Goal: Find contact information: Find contact information

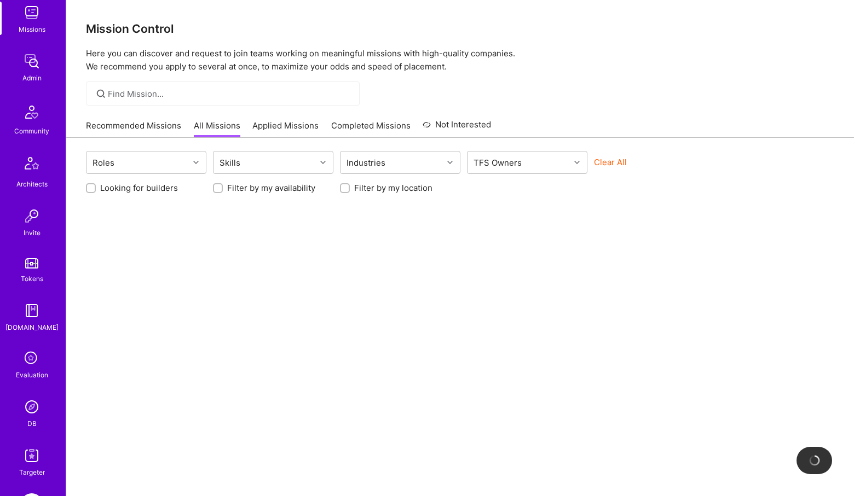
scroll to position [201, 0]
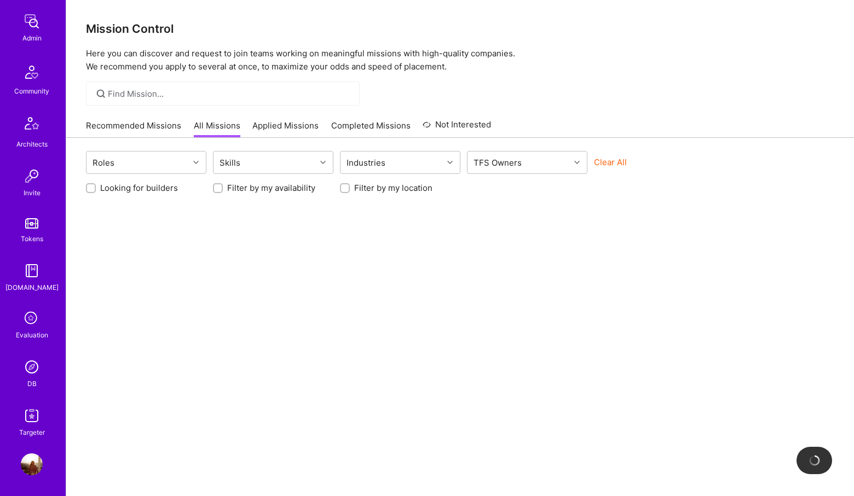
click at [39, 377] on img at bounding box center [32, 367] width 22 height 22
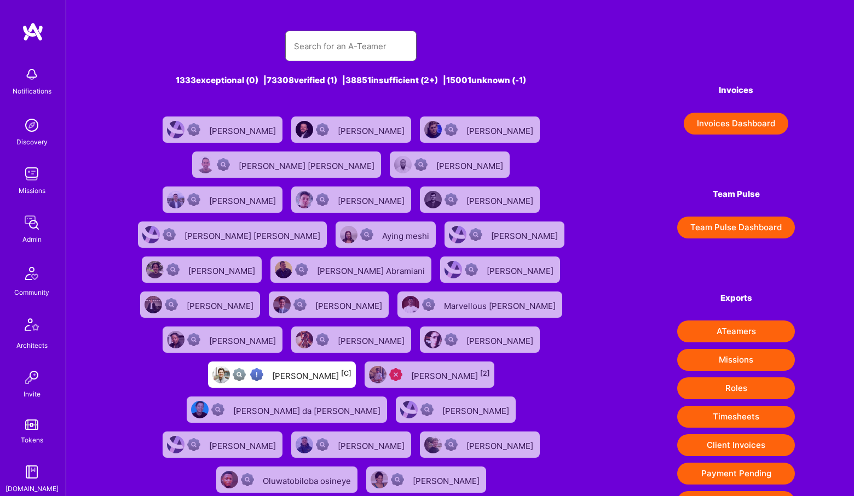
click at [342, 49] on input "text" at bounding box center [351, 46] width 114 height 28
paste input "[PERSON_NAME]"
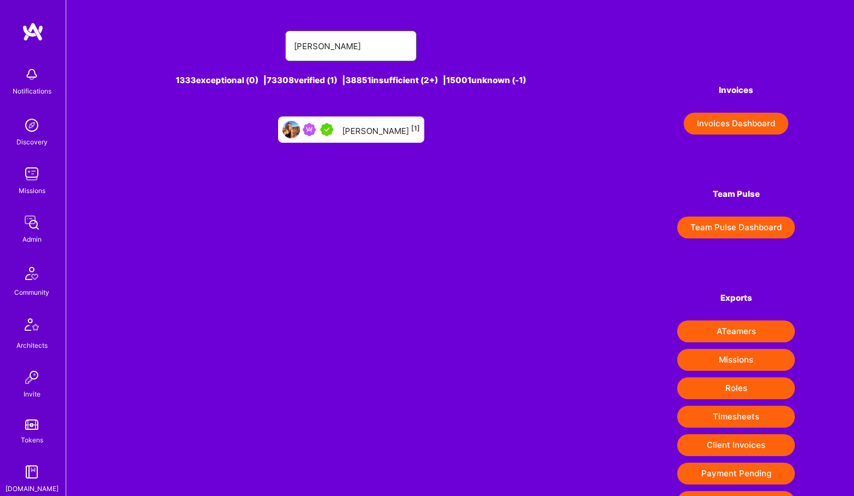
type input "[PERSON_NAME]"
click at [342, 135] on div "[PERSON_NAME] [1]" at bounding box center [381, 130] width 78 height 14
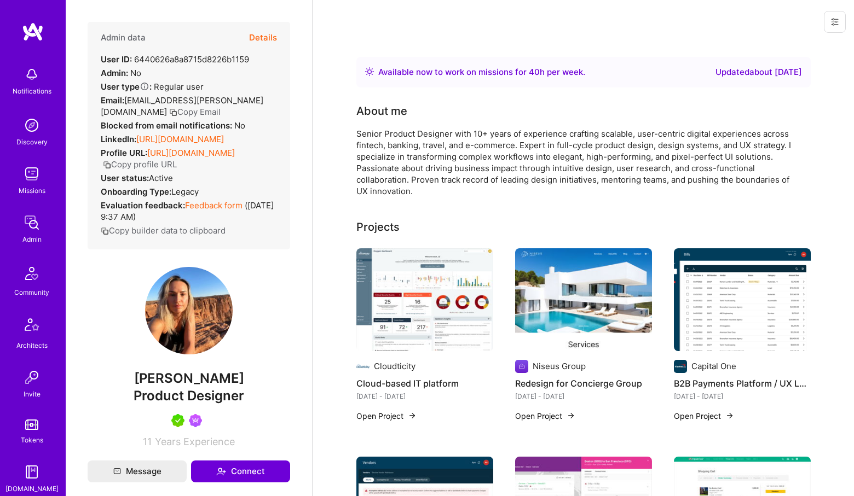
click at [169, 113] on button "Copy Email" at bounding box center [194, 111] width 51 height 11
click at [156, 144] on link "[URL][DOMAIN_NAME]" at bounding box center [180, 139] width 88 height 10
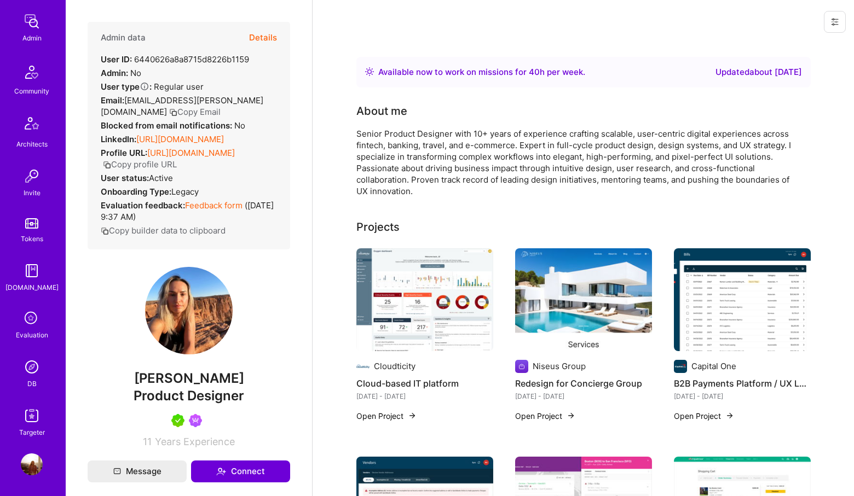
scroll to position [29, 0]
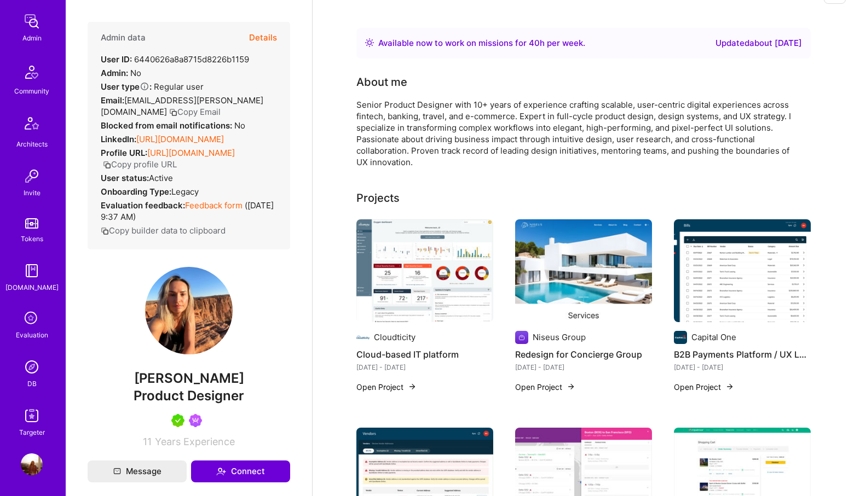
click at [36, 367] on img at bounding box center [32, 367] width 22 height 22
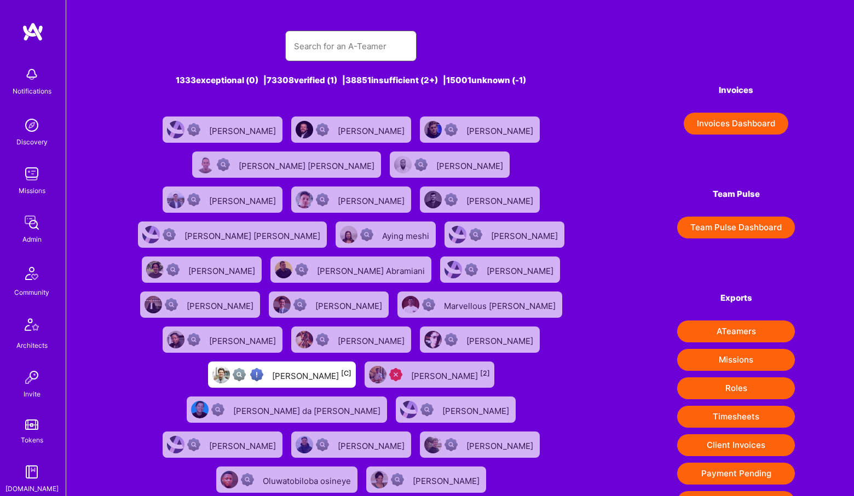
click at [321, 44] on input "text" at bounding box center [351, 46] width 114 height 28
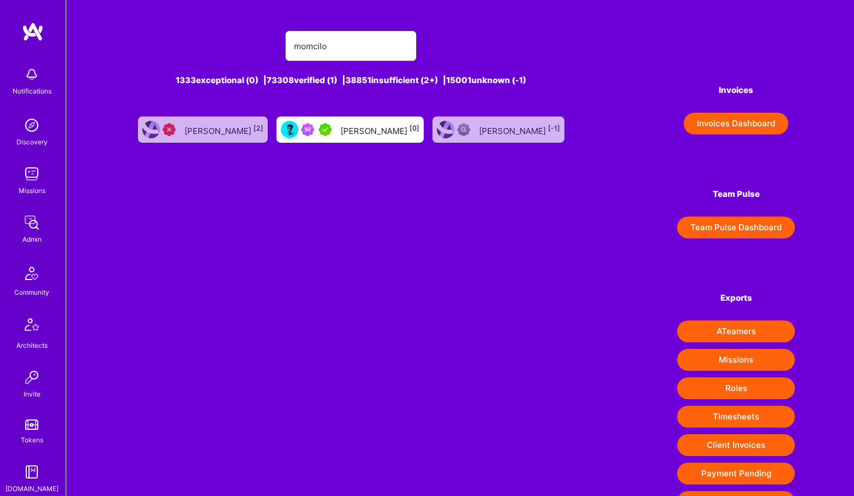
type input "momcilo"
click at [382, 128] on div "[PERSON_NAME] [0]" at bounding box center [379, 130] width 79 height 14
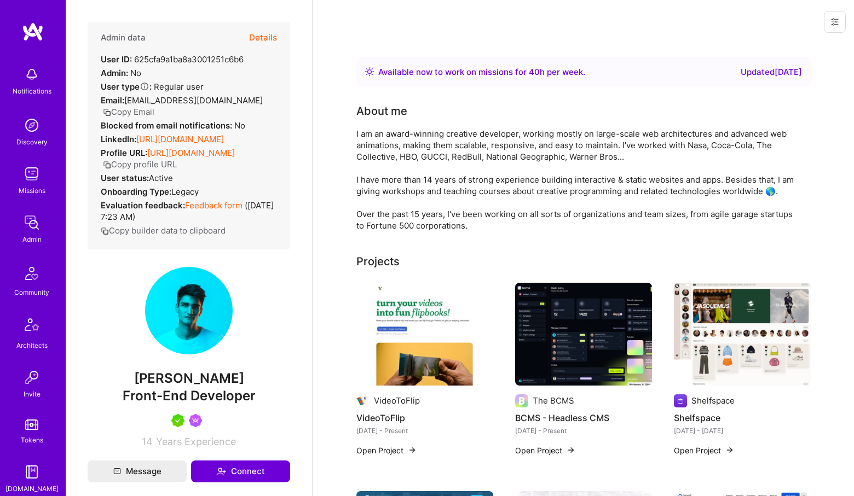
click at [269, 37] on button "Details" at bounding box center [263, 38] width 28 height 32
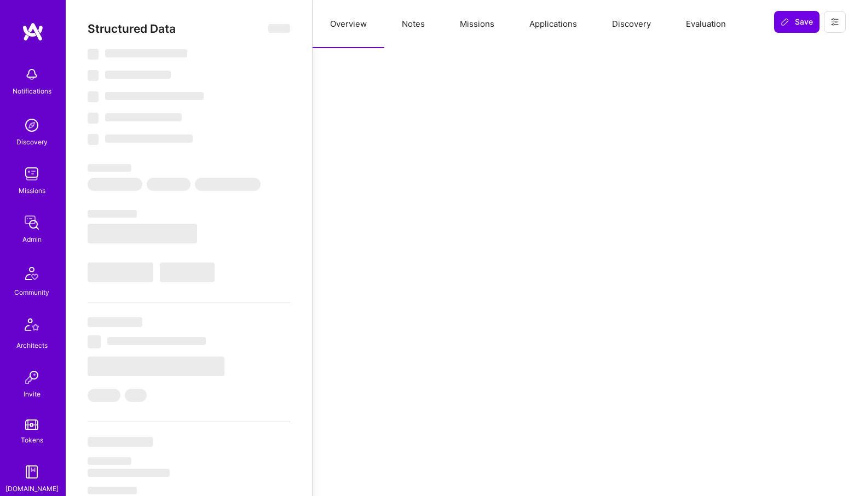
select select "Right Now"
select select "5"
select select "4"
select select "7"
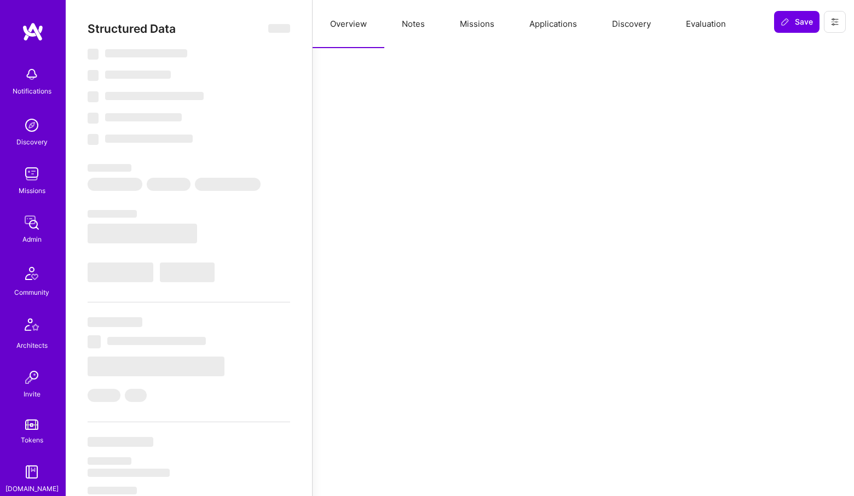
select select "RS"
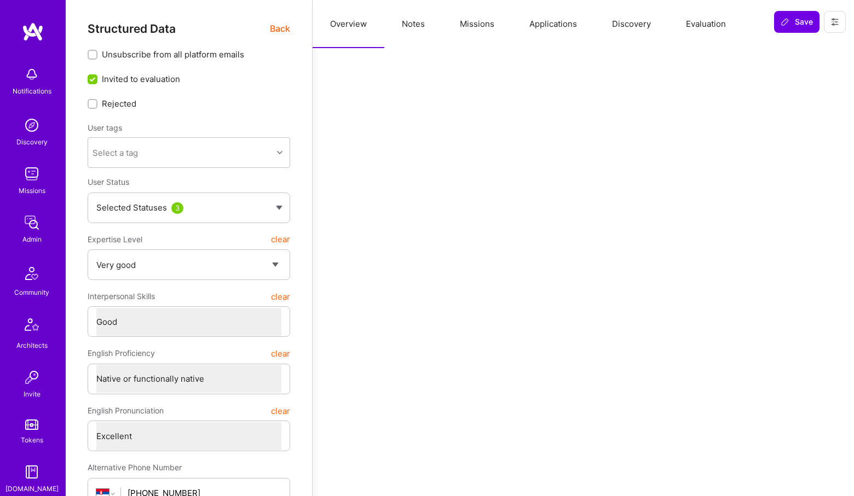
click at [476, 31] on button "Missions" at bounding box center [476, 24] width 69 height 48
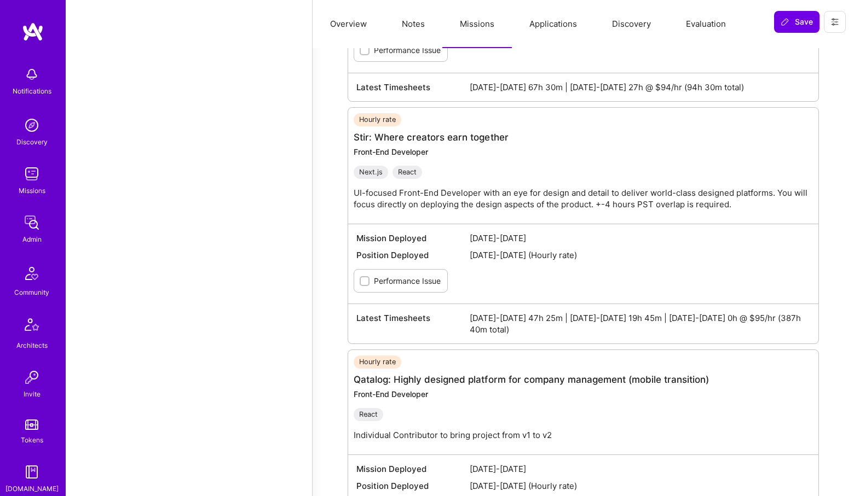
scroll to position [1545, 0]
